Goal: Information Seeking & Learning: Learn about a topic

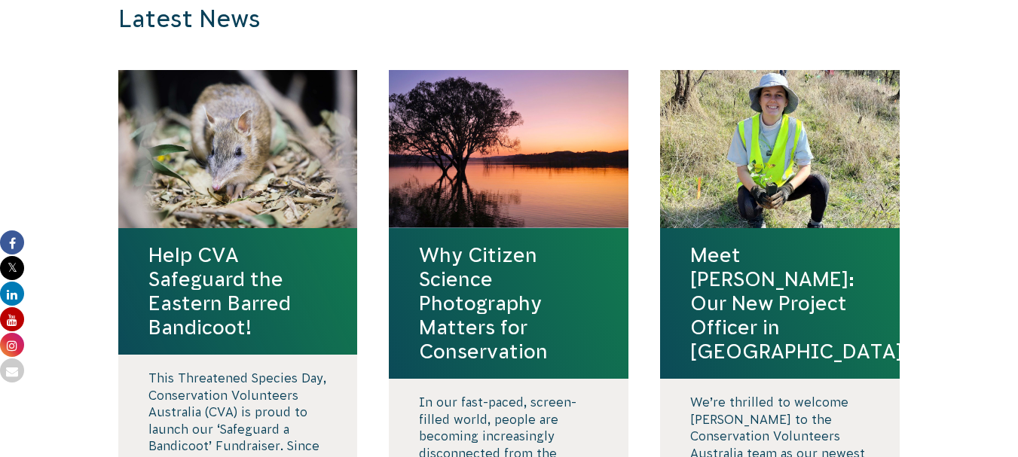
scroll to position [1612, 0]
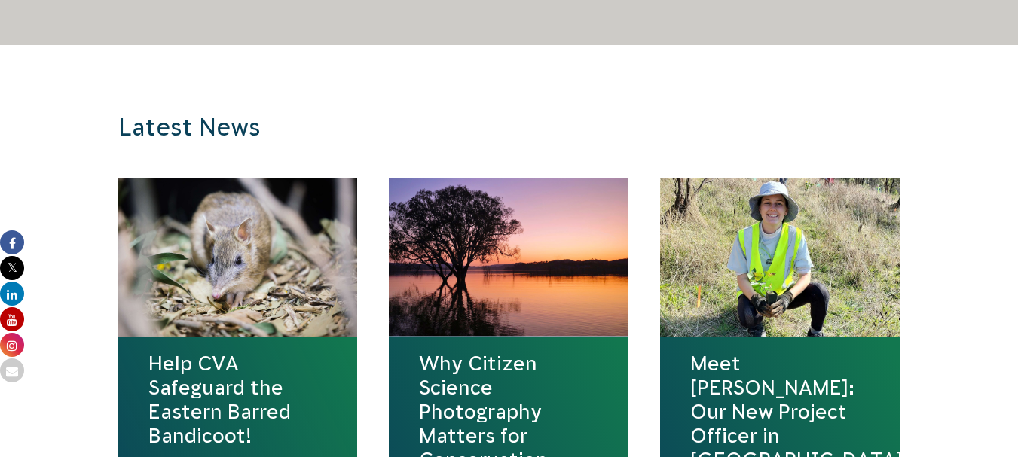
scroll to position [1521, 0]
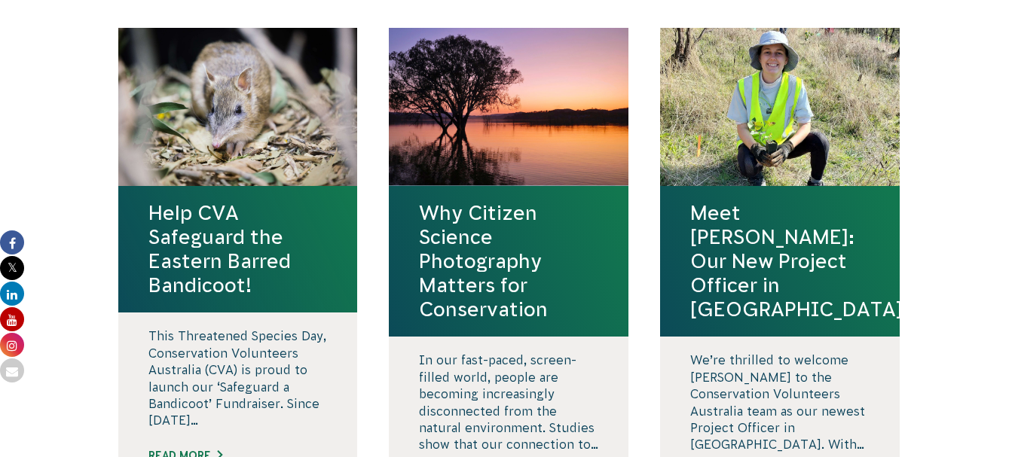
click at [245, 253] on h4 "Help CVA Safeguard the Eastern Barred Bandicoot!" at bounding box center [237, 249] width 179 height 96
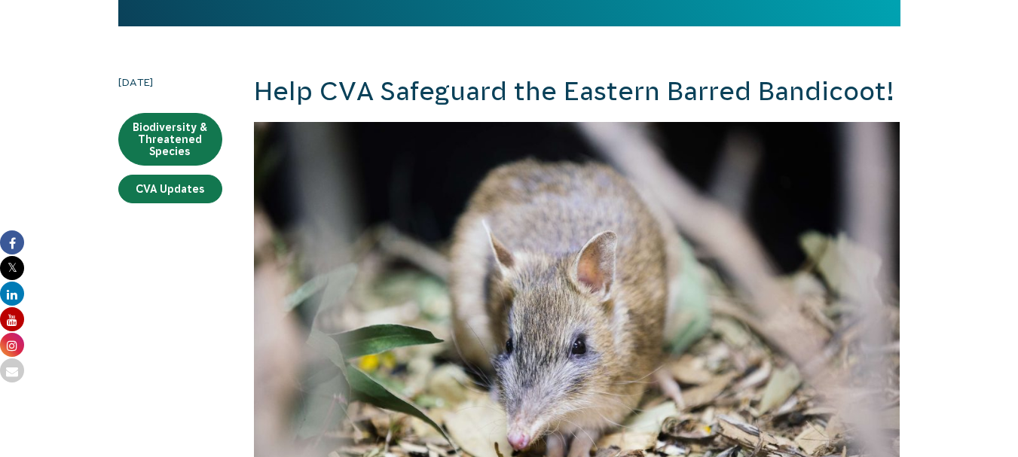
scroll to position [402, 0]
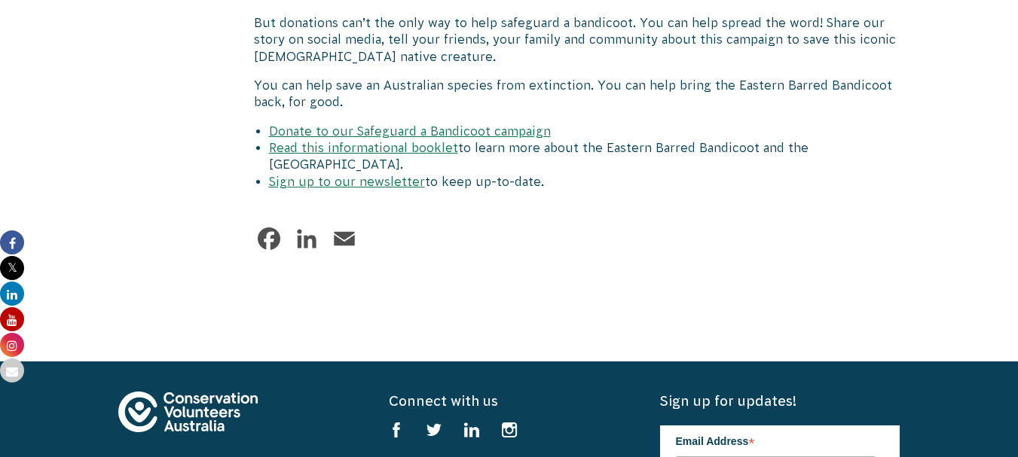
scroll to position [2773, 0]
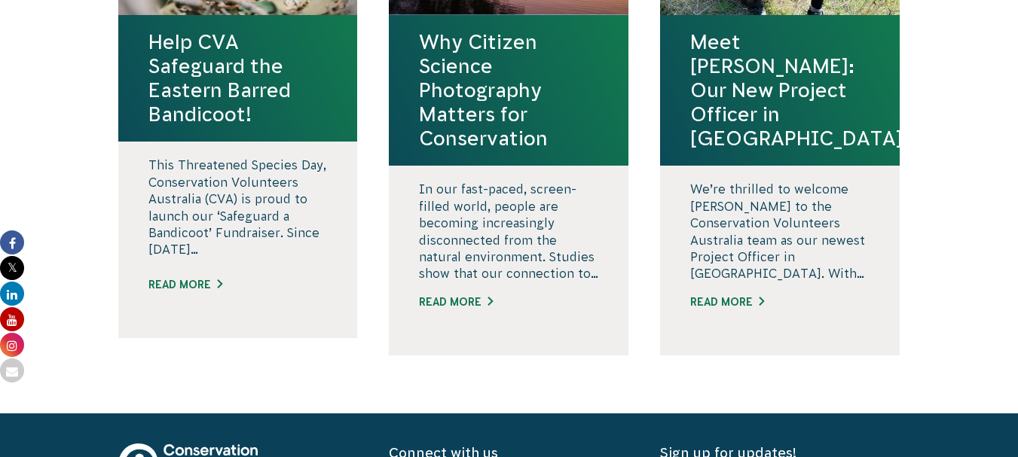
scroll to position [1711, 0]
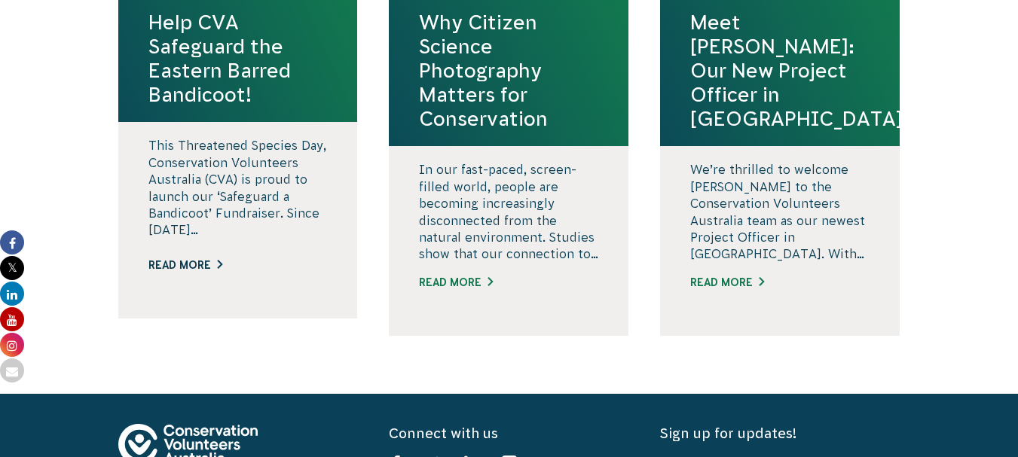
click at [190, 258] on link "Read More" at bounding box center [237, 266] width 179 height 16
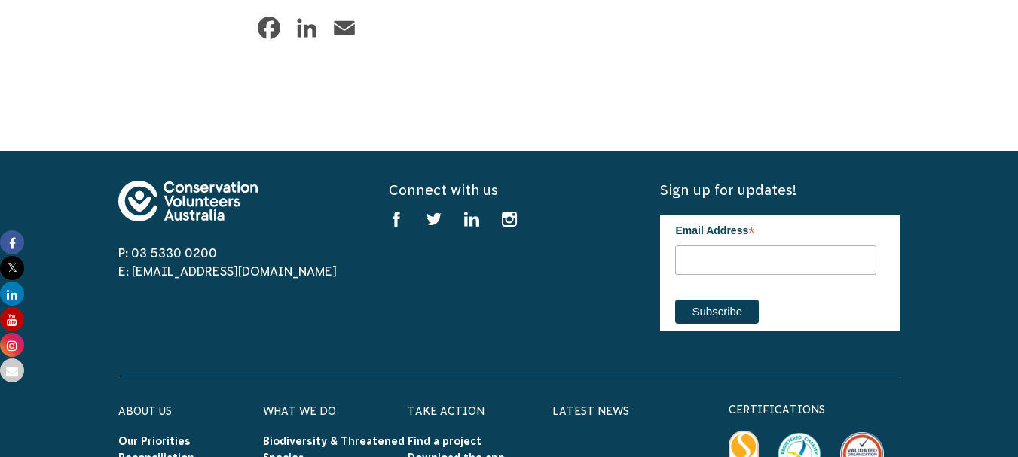
scroll to position [2924, 0]
